Goal: Complete application form: Complete application form

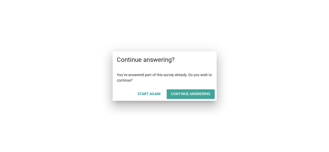
click at [199, 95] on div "Continue answering" at bounding box center [190, 93] width 39 height 5
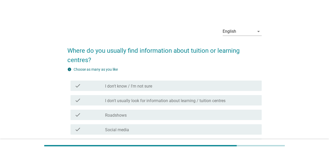
scroll to position [26, 0]
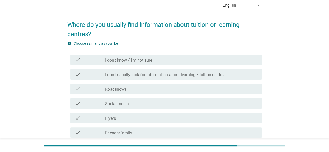
click at [148, 76] on label "I don't usually look for information about learning / tuition centres" at bounding box center [165, 74] width 120 height 5
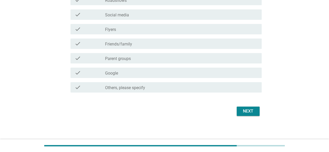
scroll to position [116, 0]
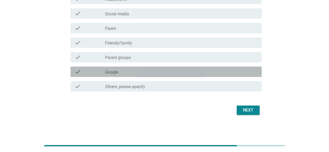
click at [141, 74] on div "check_box_outline_blank Google" at bounding box center [181, 72] width 152 height 6
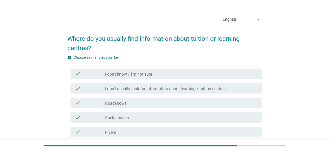
scroll to position [38, 0]
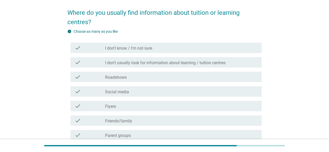
click at [130, 83] on div "check check_box_outline_blank Roadshows" at bounding box center [164, 77] width 194 height 15
click at [123, 79] on label "Roadshows" at bounding box center [116, 77] width 22 height 5
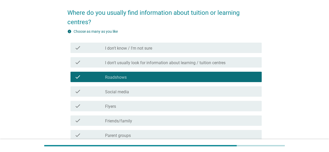
click at [120, 78] on label "Roadshows" at bounding box center [116, 77] width 22 height 5
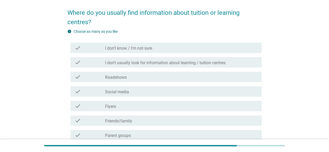
click at [135, 92] on div "check_box_outline_blank Social media" at bounding box center [181, 91] width 152 height 6
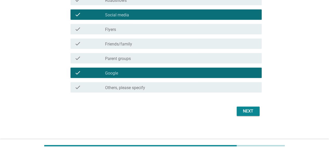
scroll to position [116, 0]
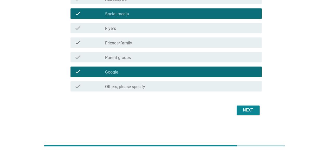
click at [244, 109] on div "Next" at bounding box center [248, 110] width 15 height 6
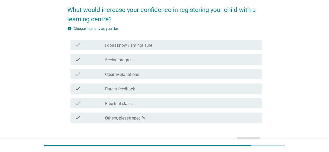
scroll to position [72, 0]
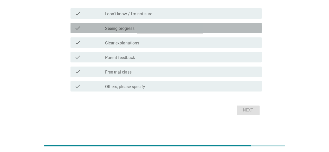
click at [127, 26] on label "Seeing progress" at bounding box center [119, 28] width 29 height 5
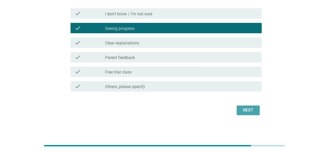
click at [248, 111] on div "Next" at bounding box center [248, 110] width 15 height 6
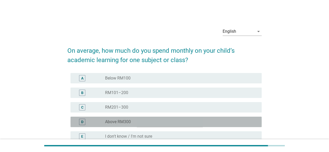
click at [133, 124] on div "radio_button_unchecked Above RM300" at bounding box center [181, 122] width 152 height 6
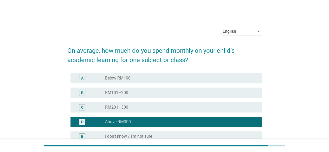
scroll to position [26, 0]
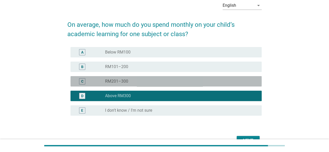
click at [94, 80] on div "C" at bounding box center [90, 81] width 30 height 6
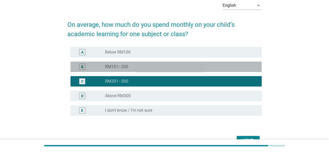
click at [145, 63] on div "B radio_button_unchecked RM101–200" at bounding box center [165, 67] width 191 height 10
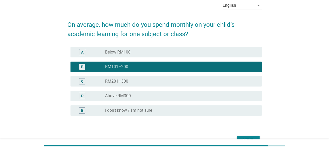
click at [127, 54] on label "Below RM100" at bounding box center [117, 52] width 25 height 5
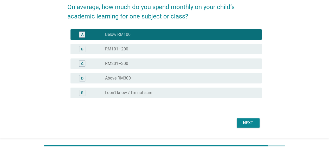
scroll to position [52, 0]
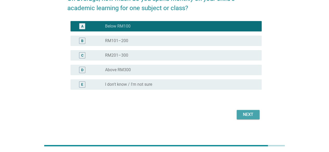
click at [246, 112] on div "Next" at bounding box center [248, 114] width 15 height 6
